Goal: Use online tool/utility: Use online tool/utility

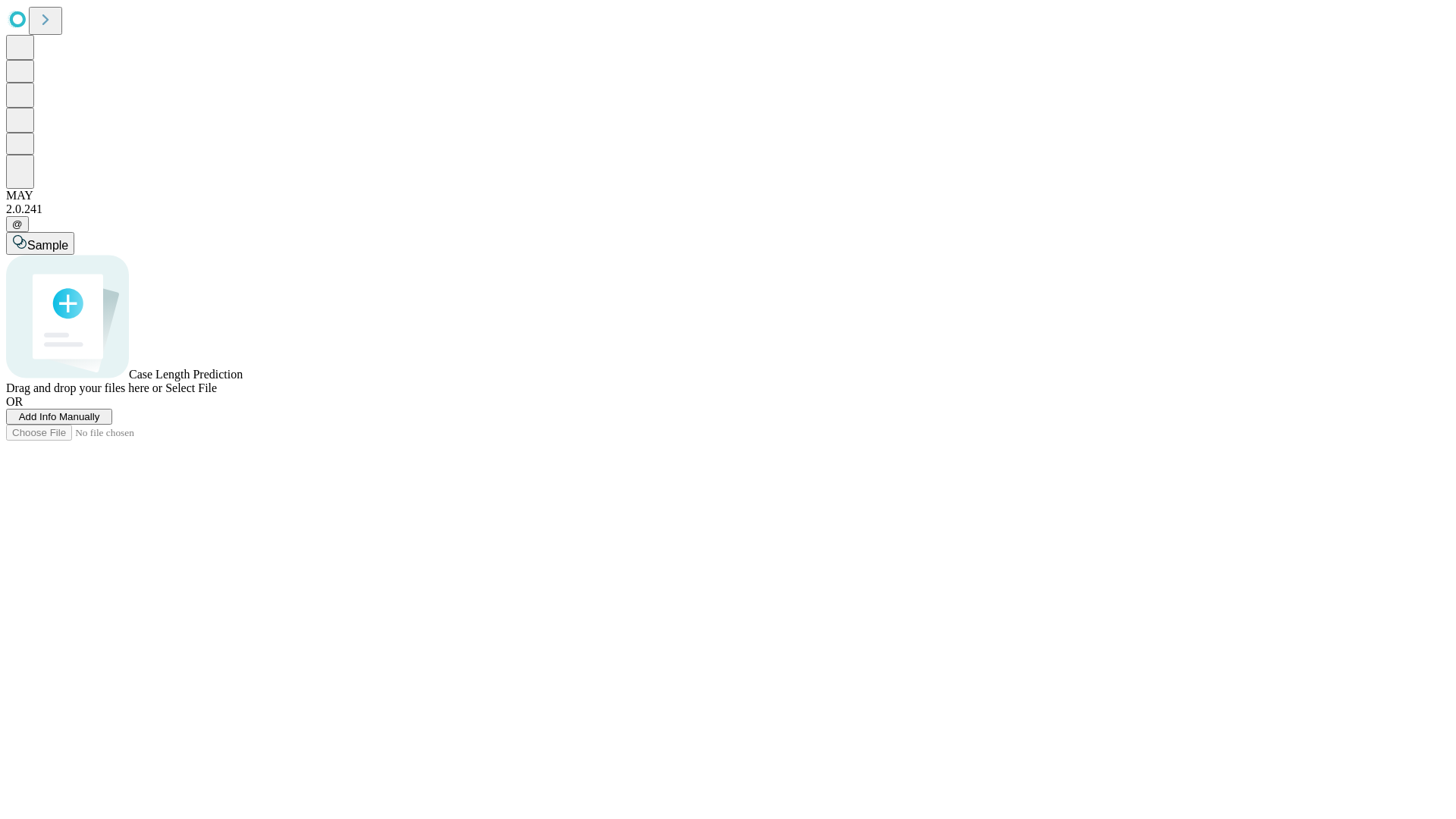
click at [217, 394] on span "Select File" at bounding box center [191, 387] width 51 height 13
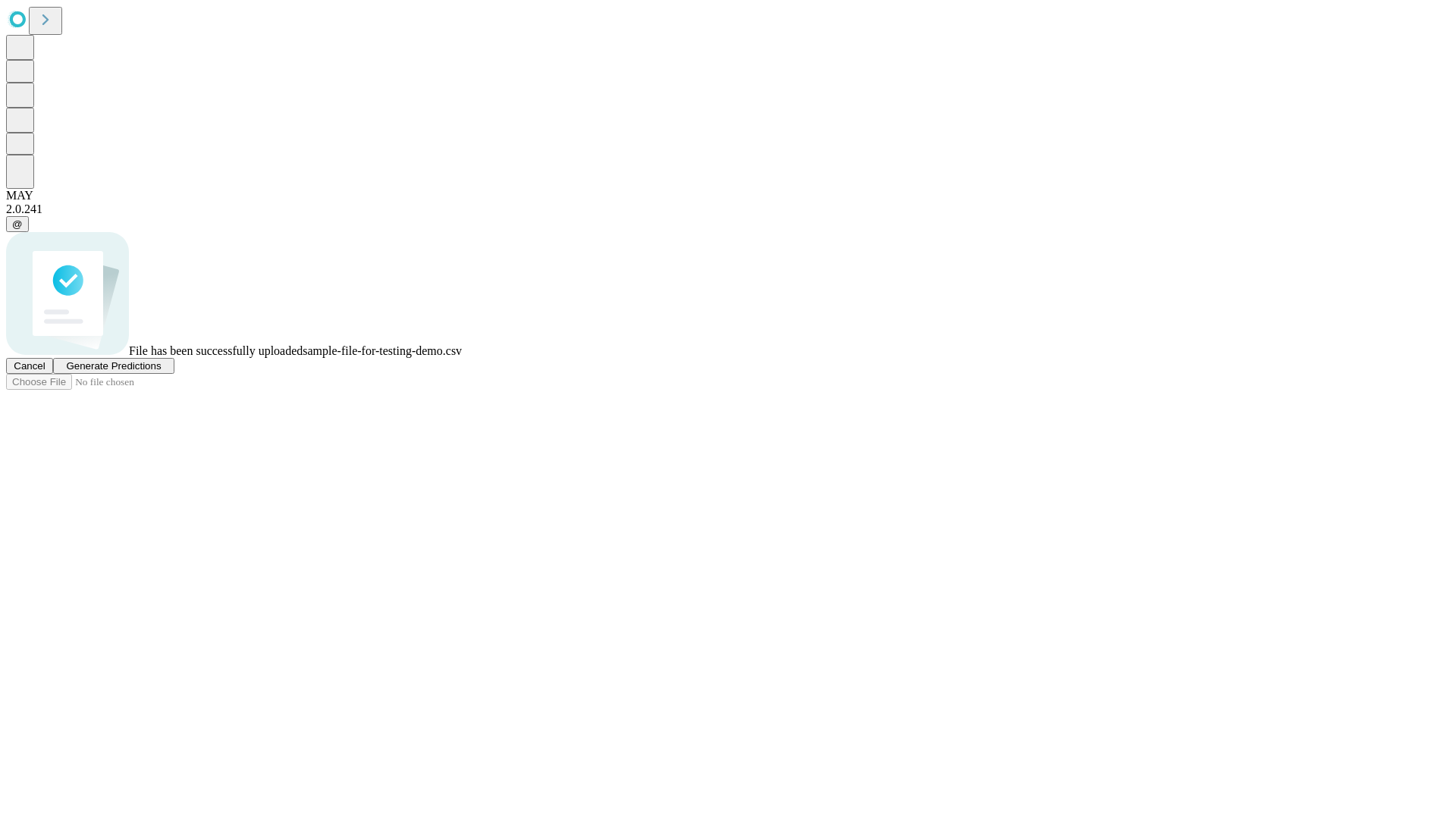
click at [161, 371] on span "Generate Predictions" at bounding box center [113, 365] width 95 height 11
